Goal: Information Seeking & Learning: Learn about a topic

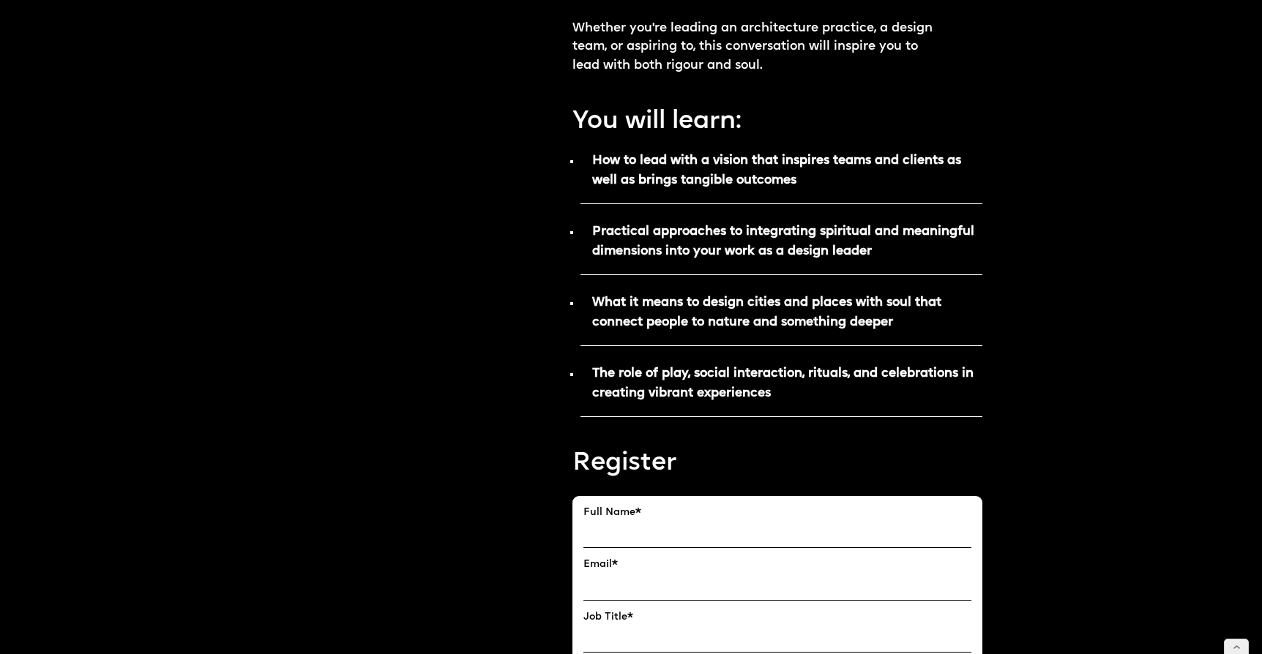
scroll to position [698, 0]
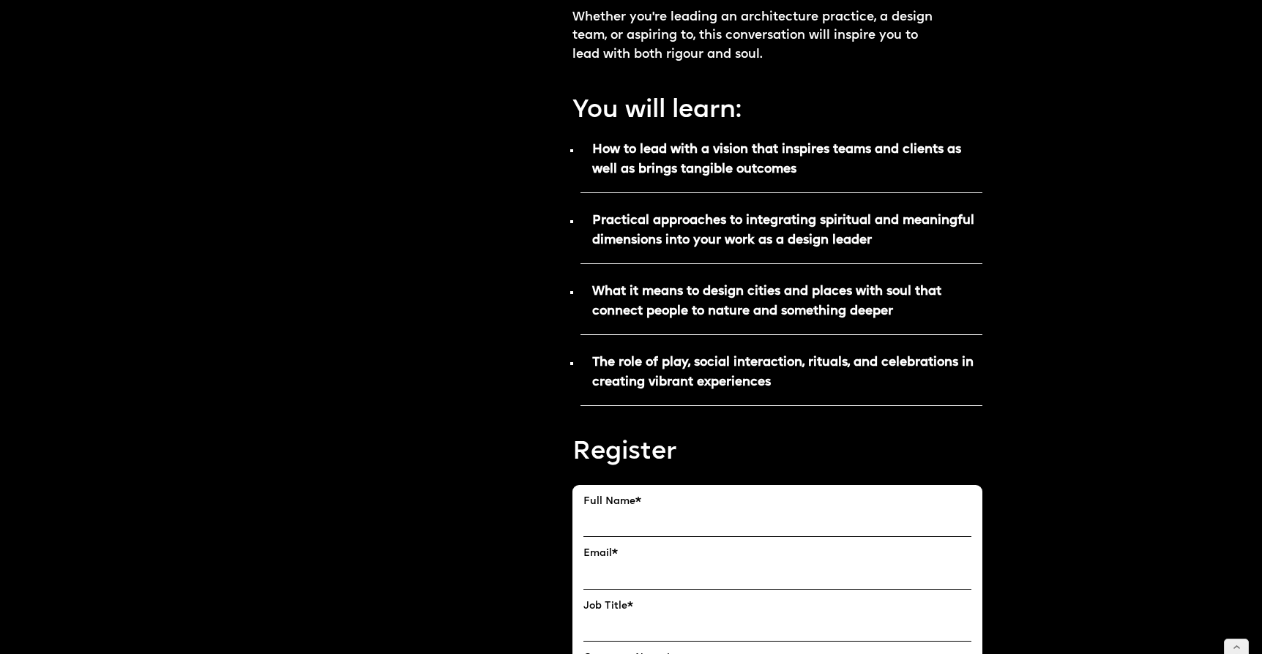
click at [648, 203] on ul "How to lead with a vision that inspires teams and clients as well as brings tan…" at bounding box center [776, 270] width 409 height 269
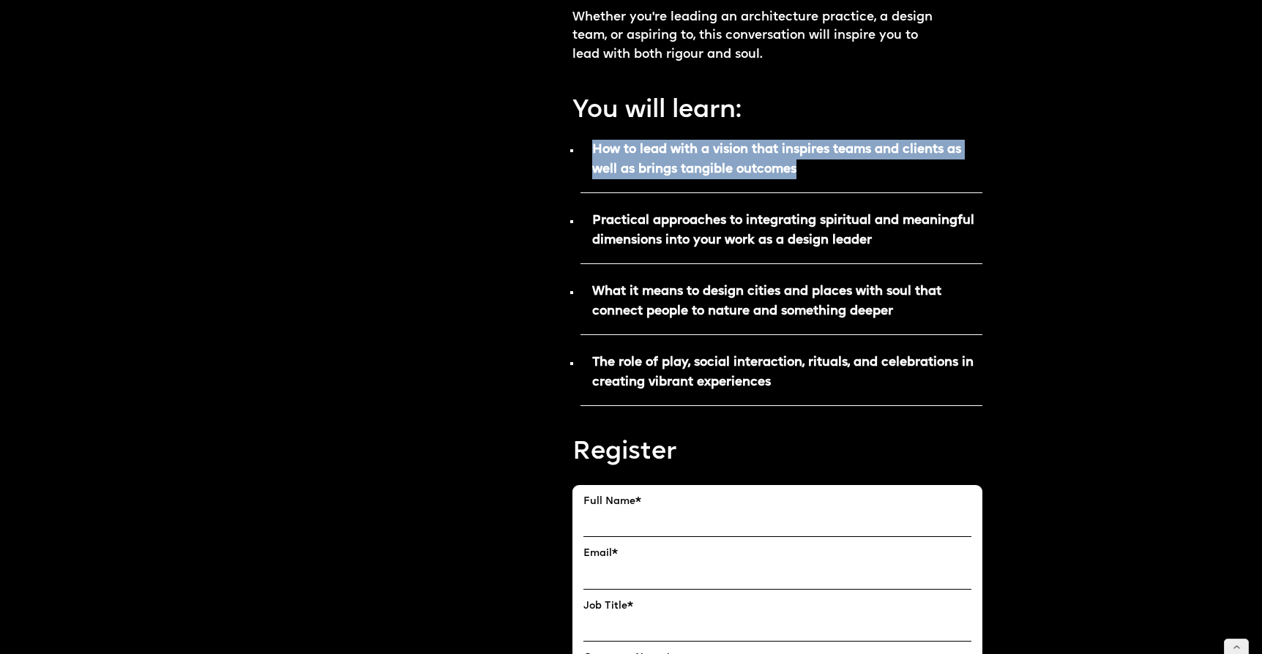
drag, startPoint x: 591, startPoint y: 146, endPoint x: 806, endPoint y: 167, distance: 216.1
click at [806, 167] on p "How to lead with a vision that inspires teams and clients as well as brings tan…" at bounding box center [780, 164] width 401 height 57
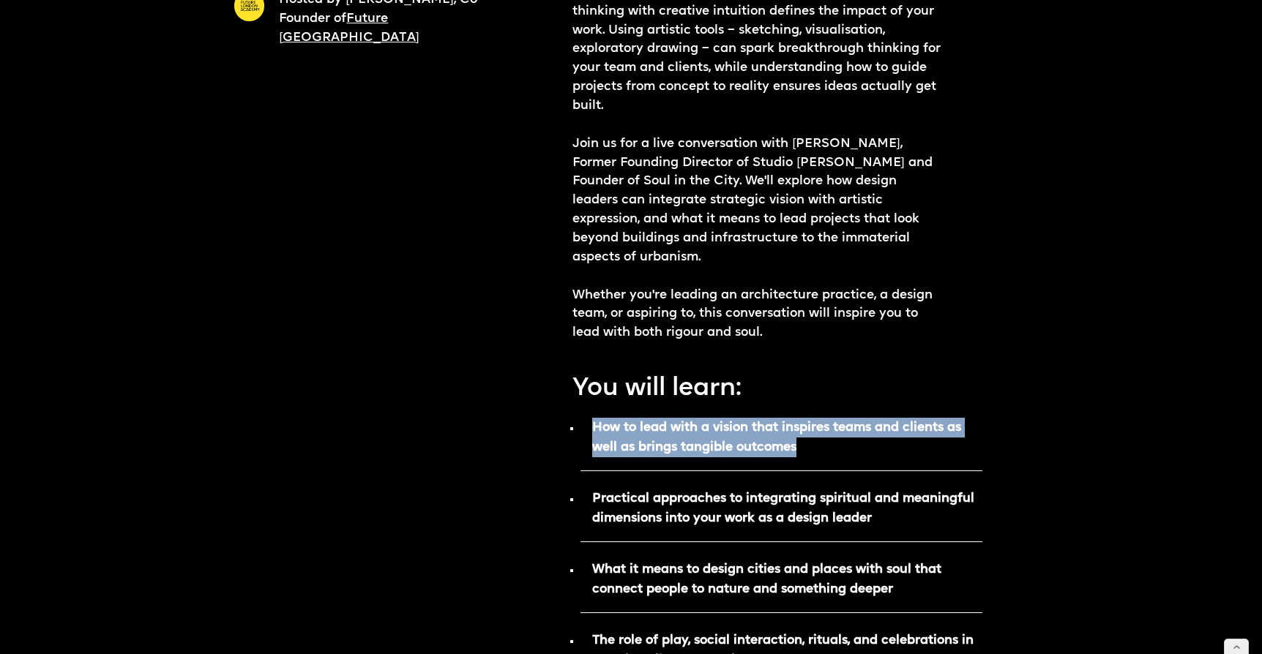
scroll to position [394, 0]
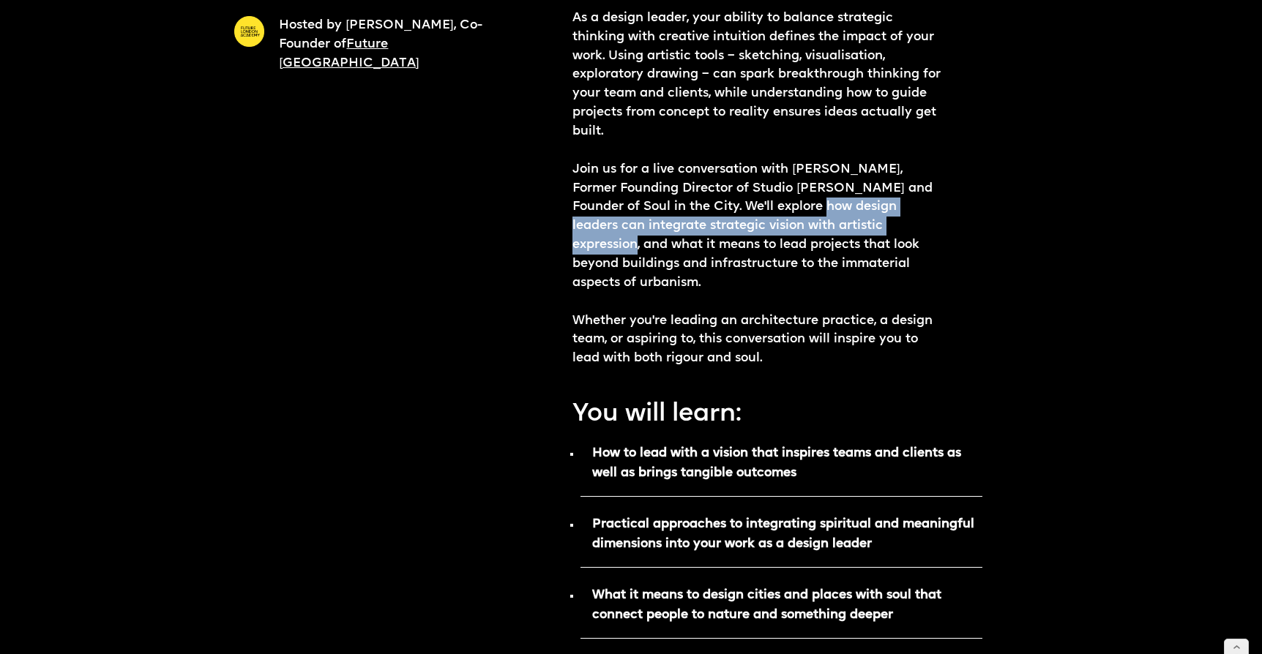
drag, startPoint x: 828, startPoint y: 204, endPoint x: 638, endPoint y: 239, distance: 193.3
click at [638, 239] on p "As a design leader, your ability to balance strategic thinking with creative in…" at bounding box center [756, 188] width 368 height 359
copy p "how design leaders can integrate strategic vision with artistic expression"
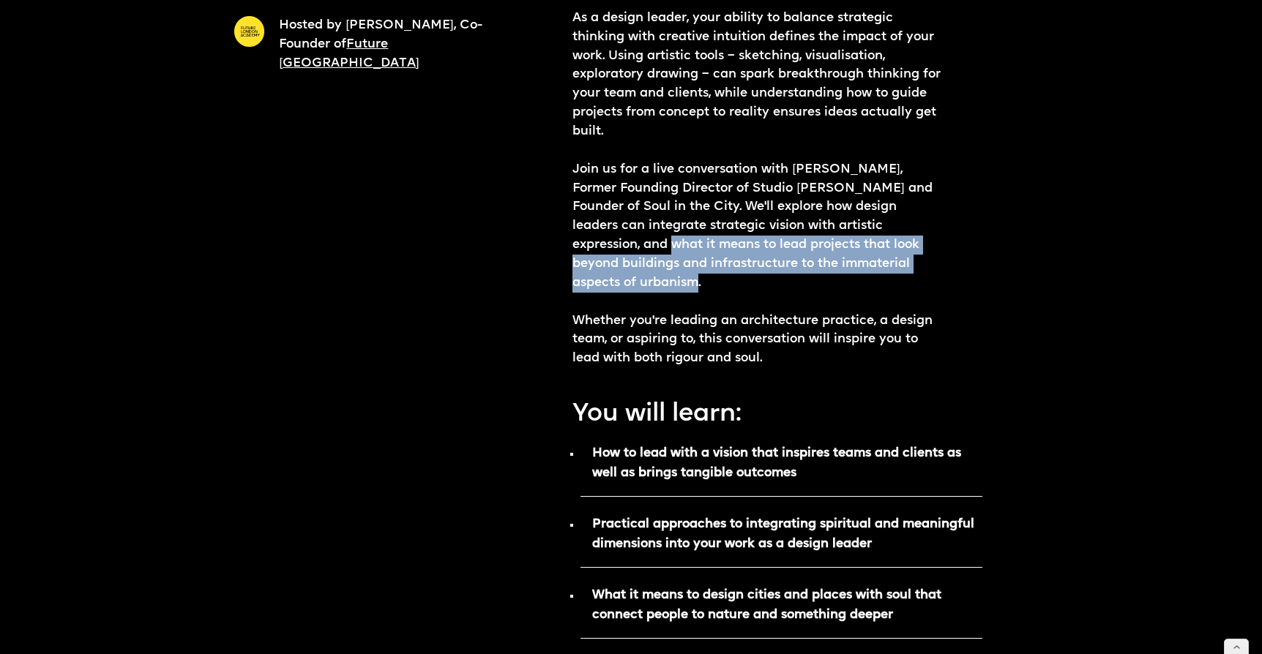
drag, startPoint x: 673, startPoint y: 242, endPoint x: 697, endPoint y: 285, distance: 49.8
click at [697, 285] on p "As a design leader, your ability to balance strategic thinking with creative in…" at bounding box center [756, 188] width 368 height 359
copy p "what it means to lead projects that look beyond buildings and infrastructure to…"
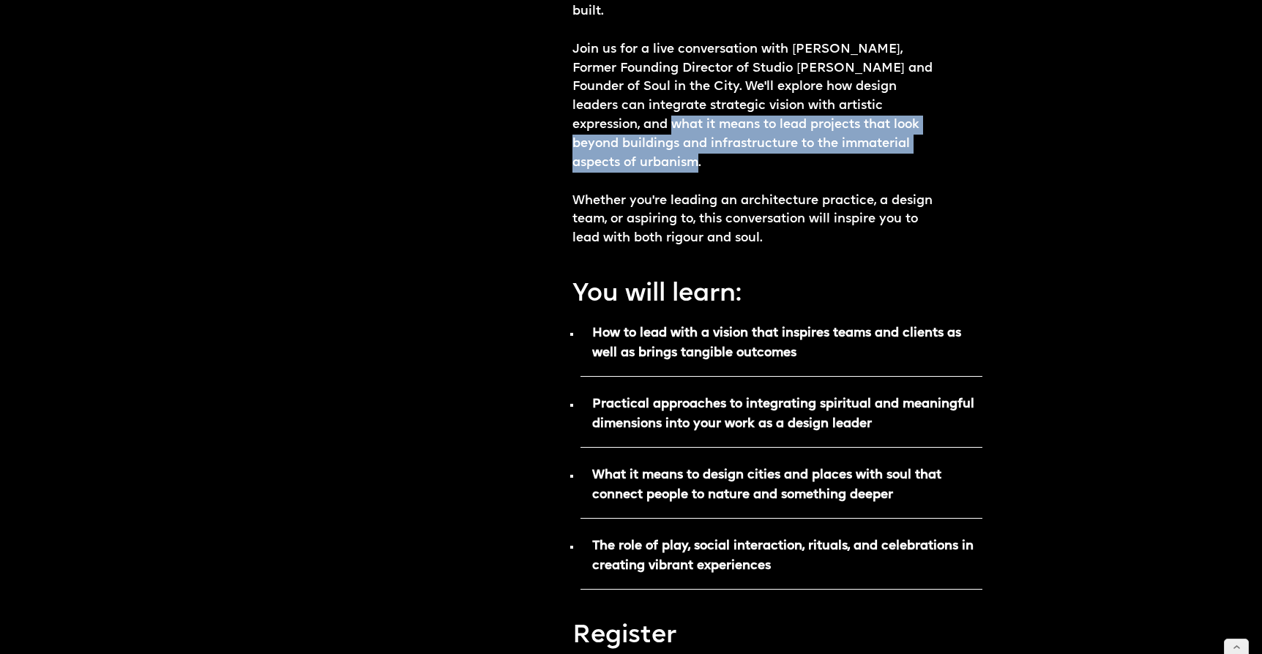
scroll to position [521, 0]
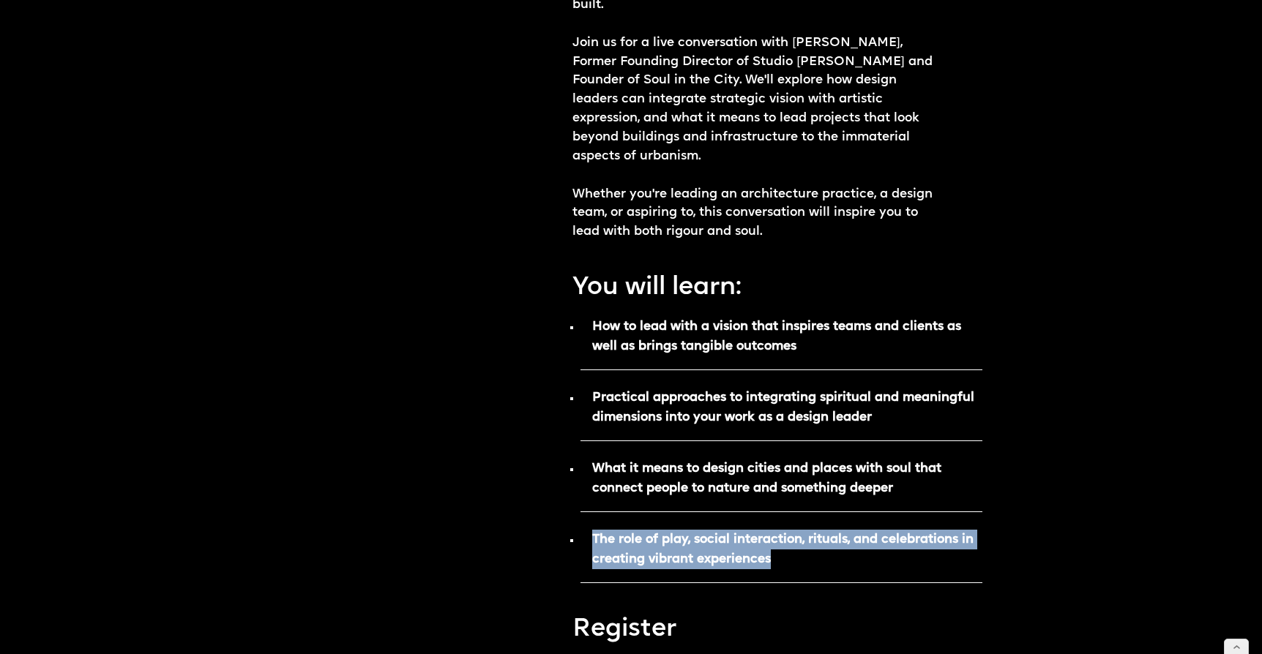
drag, startPoint x: 782, startPoint y: 558, endPoint x: 584, endPoint y: 539, distance: 199.2
click at [584, 539] on p "The role of play, social interaction, rituals, and celebrations in creating vib…" at bounding box center [780, 554] width 401 height 57
copy strong "The role of play, social interaction, rituals, and celebrations in creating vib…"
